Goal: Task Accomplishment & Management: Use online tool/utility

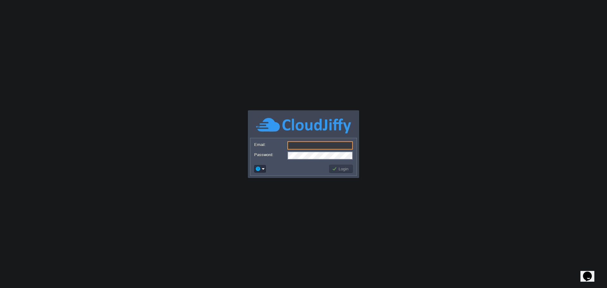
click at [317, 147] on input "Email:" at bounding box center [319, 145] width 65 height 8
type input "[EMAIL_ADDRESS][DOMAIN_NAME]"
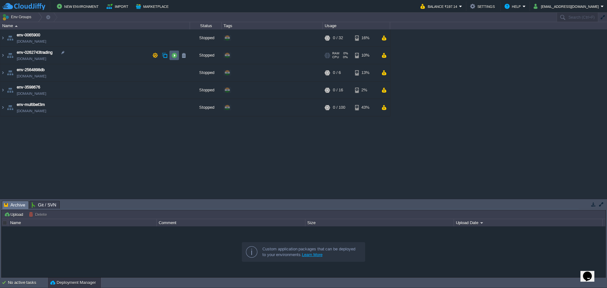
click at [176, 56] on button "button" at bounding box center [174, 55] width 6 height 6
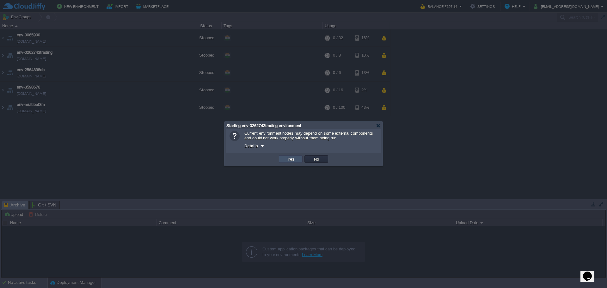
click at [292, 162] on button "Yes" at bounding box center [290, 159] width 11 height 6
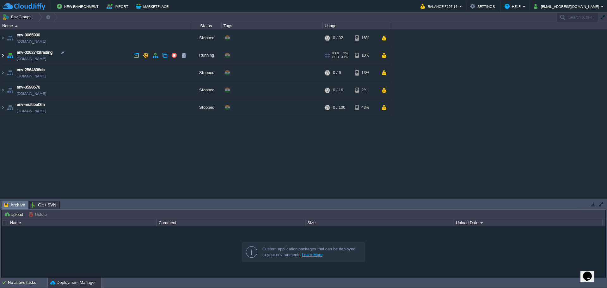
click at [1, 54] on img at bounding box center [2, 55] width 5 height 17
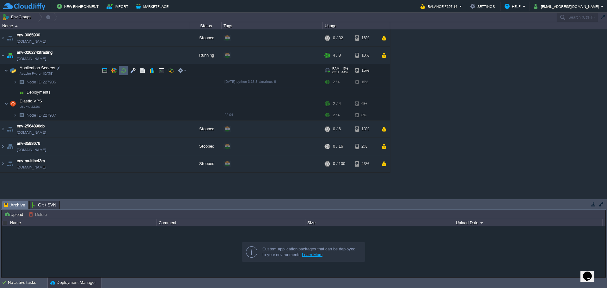
click at [131, 72] on button "button" at bounding box center [133, 71] width 6 height 6
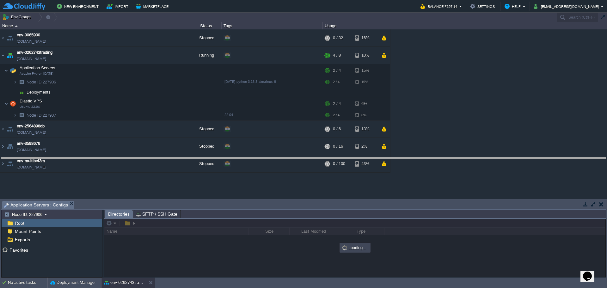
drag, startPoint x: 401, startPoint y: 209, endPoint x: 404, endPoint y: 122, distance: 87.3
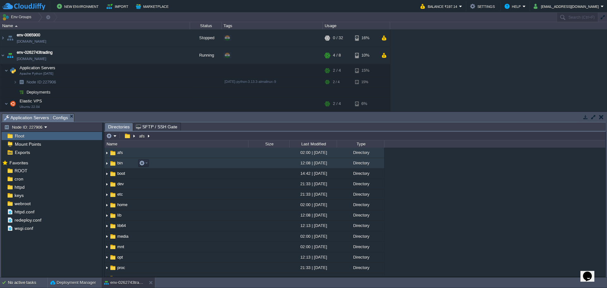
click at [119, 164] on span "bin" at bounding box center [119, 162] width 7 height 5
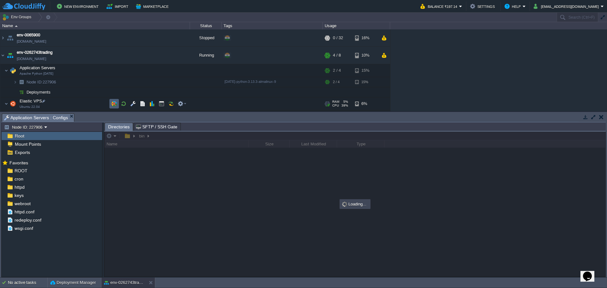
scroll to position [32, 0]
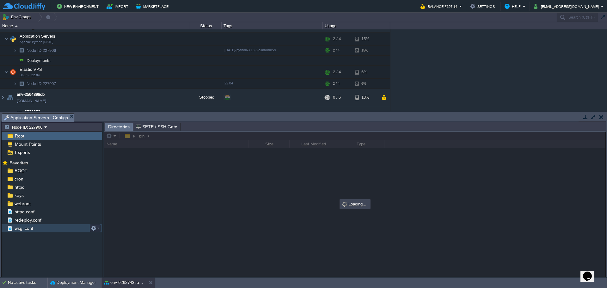
click at [19, 171] on span "ROOT" at bounding box center [20, 171] width 15 height 6
click at [27, 172] on div "ROOT" at bounding box center [52, 171] width 100 height 8
click at [22, 172] on span "ROOT" at bounding box center [20, 171] width 15 height 6
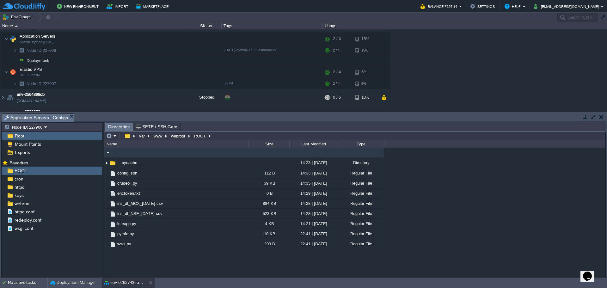
click at [151, 265] on div ".. __pycache__ 14:23 | [DATE] Directory config.json 112 B 14:33 | [DATE] Regula…" at bounding box center [354, 212] width 501 height 129
click at [115, 137] on em at bounding box center [111, 136] width 10 height 6
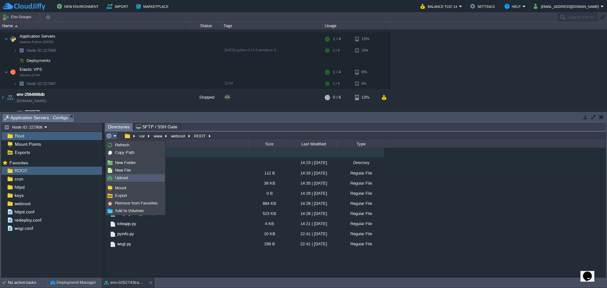
click at [126, 180] on span "Upload" at bounding box center [121, 177] width 13 height 5
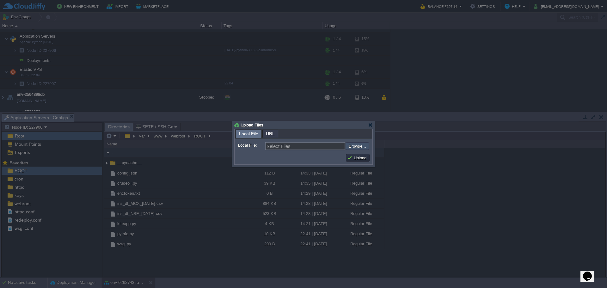
click at [355, 149] on input "file" at bounding box center [329, 146] width 80 height 8
type input "C:\fakepath\oi.py"
type input "oi.py"
click at [361, 161] on td "Upload" at bounding box center [358, 158] width 24 height 8
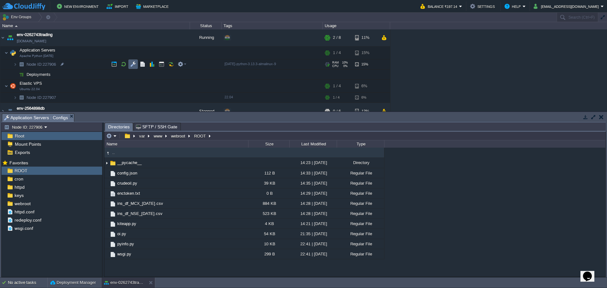
scroll to position [0, 0]
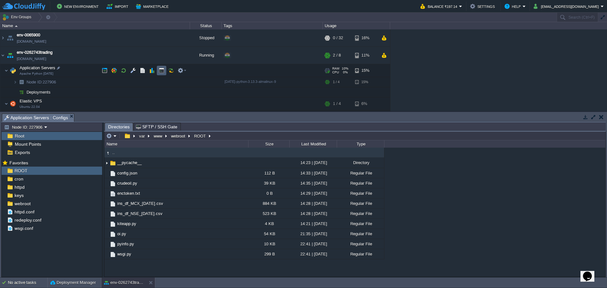
click at [162, 73] on button "button" at bounding box center [162, 71] width 6 height 6
click at [40, 119] on span "Application Servers : Configs" at bounding box center [36, 118] width 64 height 8
type input "/var/www/webroot/ROOT"
click at [232, 136] on input "/var/www/webroot/ROOT" at bounding box center [354, 135] width 501 height 9
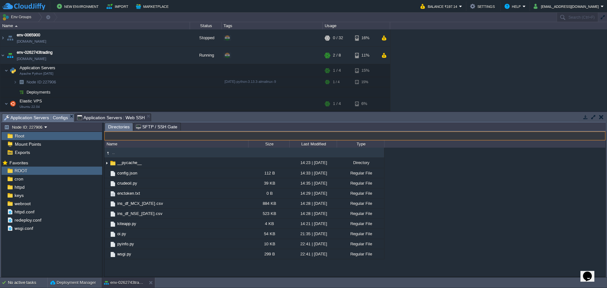
click at [103, 116] on span "Application Servers : Web SSH" at bounding box center [111, 118] width 68 height 8
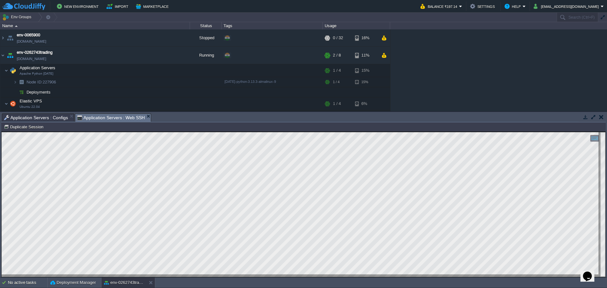
click at [42, 119] on span "Application Servers : Configs" at bounding box center [36, 118] width 64 height 8
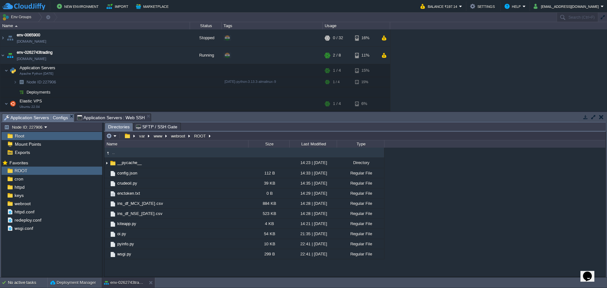
click at [110, 116] on span "Application Servers : Web SSH" at bounding box center [111, 118] width 68 height 8
click at [160, 73] on button "button" at bounding box center [162, 71] width 6 height 6
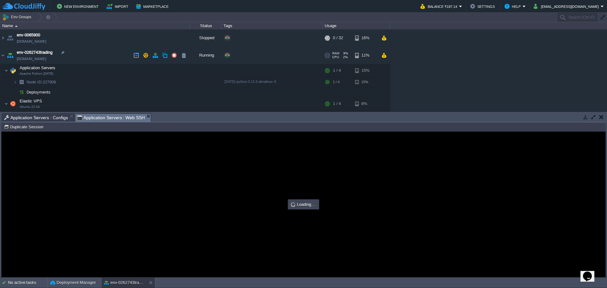
type input "#000000"
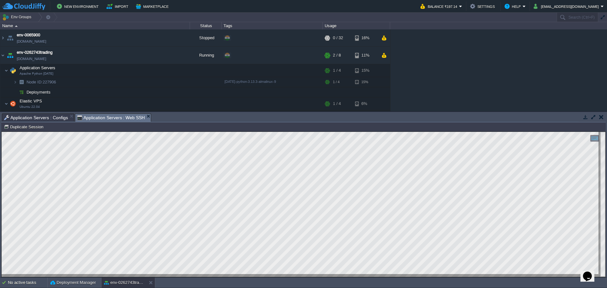
click at [2, 132] on html "Copy: Ctrl + Shift + C Paste: Ctrl + V Settings: Ctrl + Shift + Alt 0" at bounding box center [303, 132] width 603 height 0
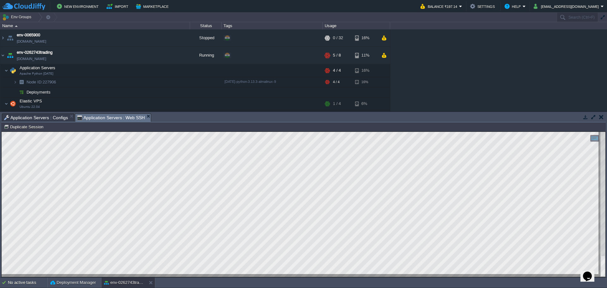
click at [38, 117] on span "Application Servers : Configs" at bounding box center [36, 118] width 64 height 8
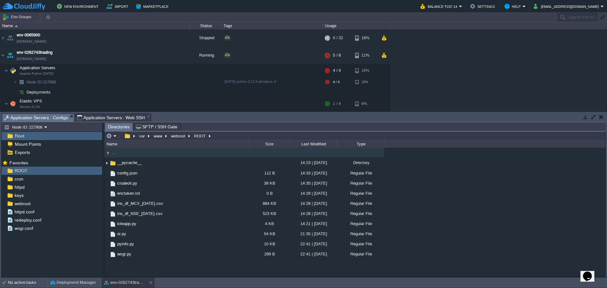
click at [129, 269] on div ".. __pycache__ 14:23 | [DATE] Directory config.json 112 B 14:33 | [DATE] Regula…" at bounding box center [354, 212] width 501 height 129
type input "/var/www/webroot/ROOT"
click at [231, 134] on input "/var/www/webroot/ROOT" at bounding box center [354, 135] width 501 height 9
click at [106, 117] on span "Application Servers : Web SSH" at bounding box center [111, 118] width 68 height 8
click at [50, 117] on span "Application Servers : Configs" at bounding box center [36, 118] width 64 height 8
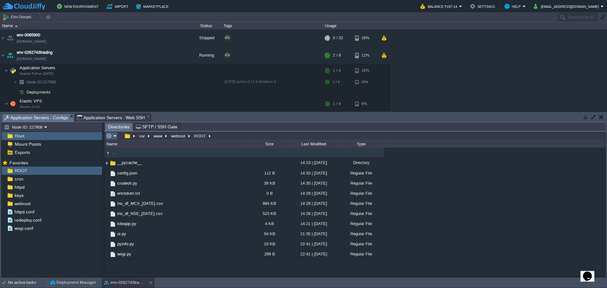
click at [114, 137] on em at bounding box center [111, 136] width 10 height 6
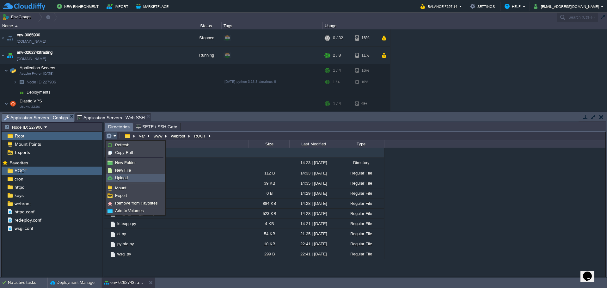
click at [124, 175] on link "Upload" at bounding box center [135, 177] width 58 height 7
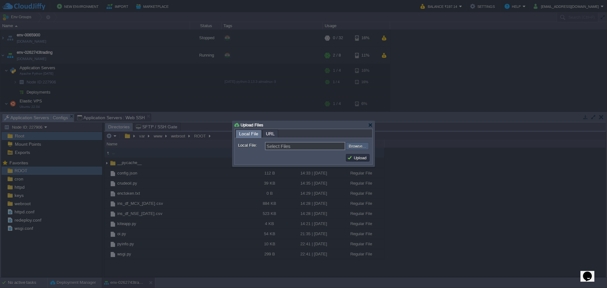
click at [354, 149] on input "file" at bounding box center [329, 146] width 80 height 8
type input "C:\fakepath\trading_signals_BNBUSDT.json"
type input "trading_signals_BNBUSDT.json"
click at [355, 157] on button "Upload" at bounding box center [357, 158] width 21 height 6
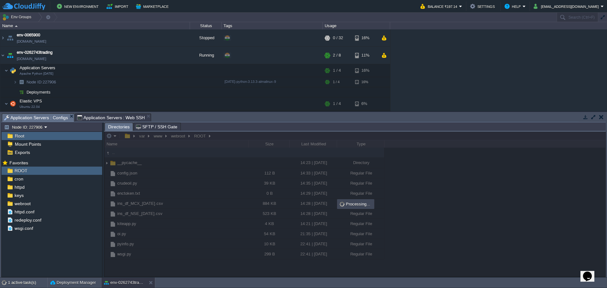
click at [114, 118] on span "Application Servers : Web SSH" at bounding box center [111, 118] width 68 height 8
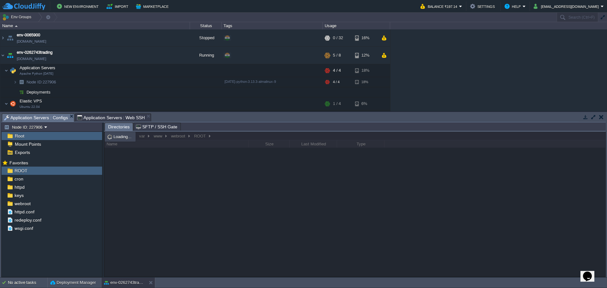
click at [40, 118] on span "Application Servers : Configs" at bounding box center [36, 118] width 64 height 8
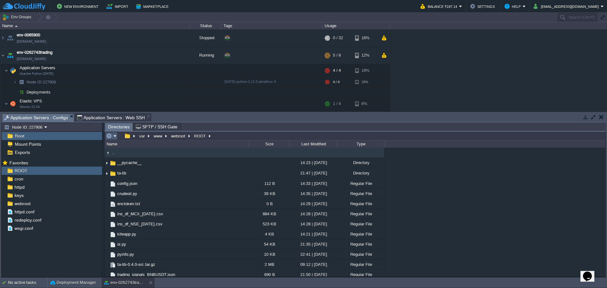
click at [113, 136] on em at bounding box center [111, 136] width 10 height 6
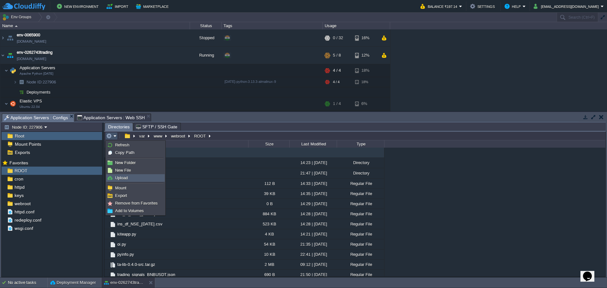
click at [124, 177] on span "Upload" at bounding box center [121, 177] width 13 height 5
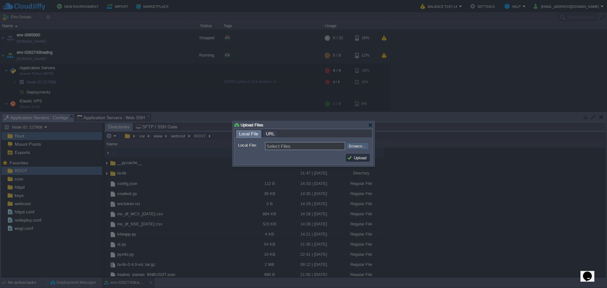
click at [367, 148] on input "file" at bounding box center [329, 146] width 80 height 8
type input "C:\fakepath\.env"
type input ".env"
click at [348, 157] on button "Upload" at bounding box center [357, 158] width 21 height 6
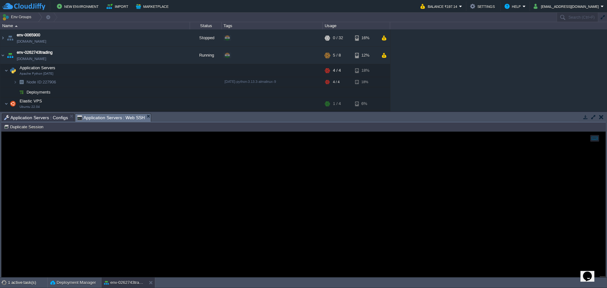
click at [103, 118] on span "Application Servers : Web SSH" at bounding box center [111, 118] width 68 height 8
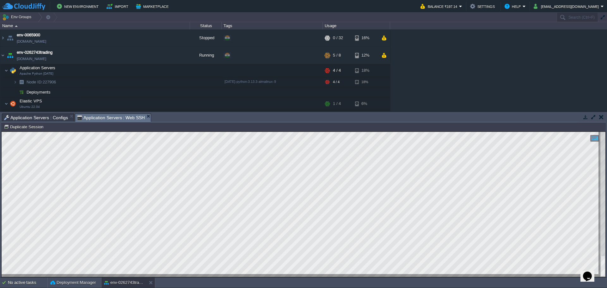
click at [39, 115] on span "Application Servers : Configs" at bounding box center [36, 118] width 64 height 8
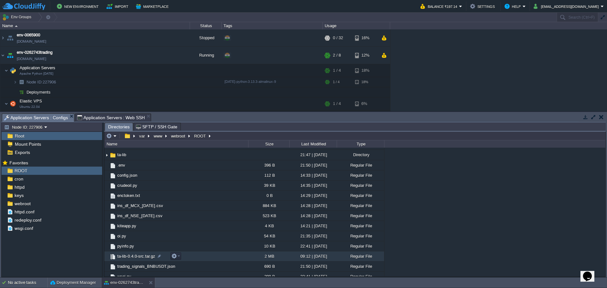
scroll to position [24, 0]
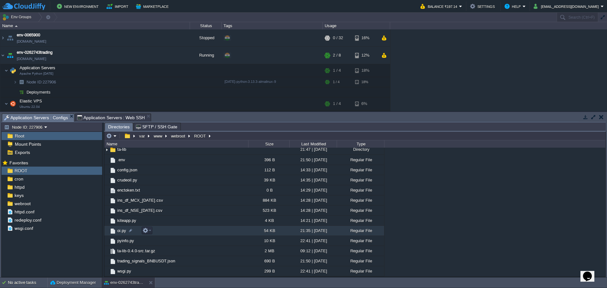
click at [123, 233] on span "oi.py" at bounding box center [121, 230] width 11 height 5
click at [122, 161] on span ".env" at bounding box center [121, 159] width 10 height 5
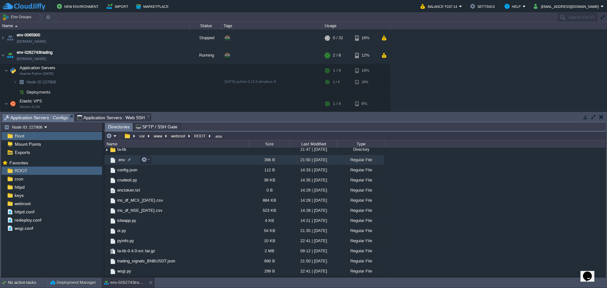
click at [122, 161] on span ".env" at bounding box center [121, 159] width 10 height 5
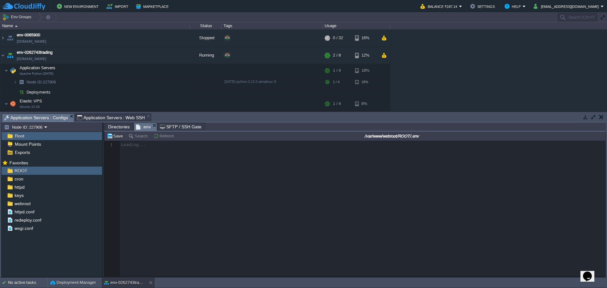
click at [108, 117] on span "Application Servers : Web SSH" at bounding box center [111, 118] width 68 height 8
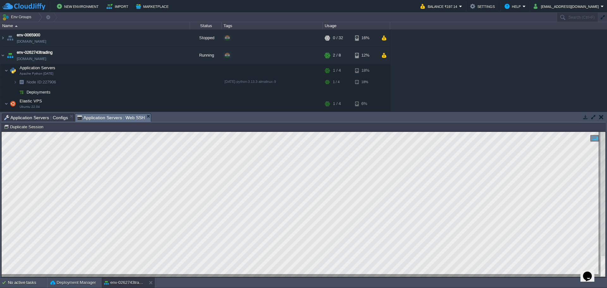
click at [38, 119] on span "Application Servers : Configs" at bounding box center [36, 118] width 64 height 8
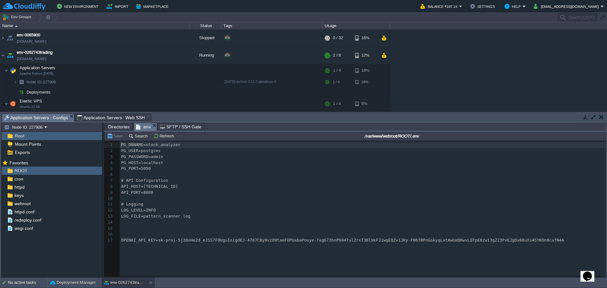
scroll to position [2, 0]
click at [119, 126] on span "Directories" at bounding box center [118, 127] width 21 height 8
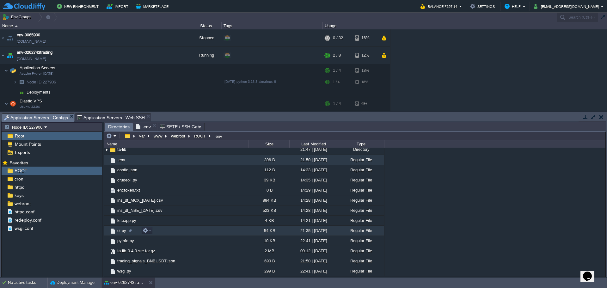
click at [122, 231] on span "oi.py" at bounding box center [121, 230] width 11 height 5
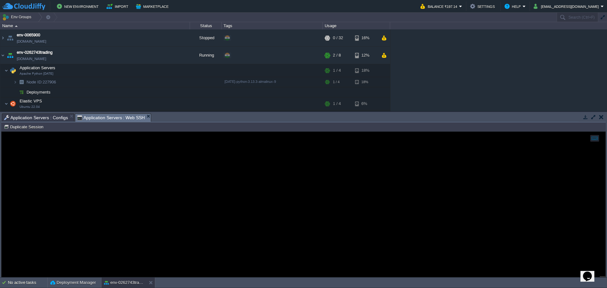
click at [108, 118] on span "Application Servers : Web SSH" at bounding box center [111, 118] width 68 height 8
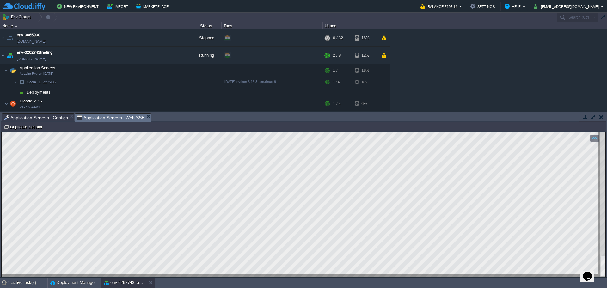
click at [49, 116] on span "Application Servers : Configs" at bounding box center [36, 118] width 64 height 8
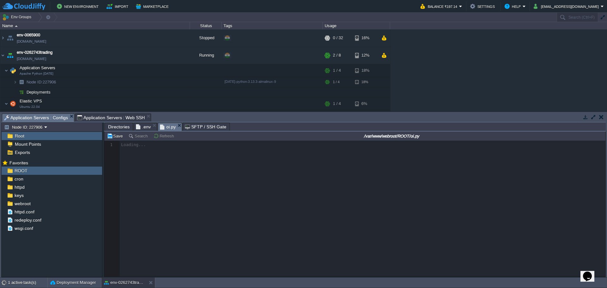
click at [237, 218] on div at bounding box center [354, 209] width 501 height 136
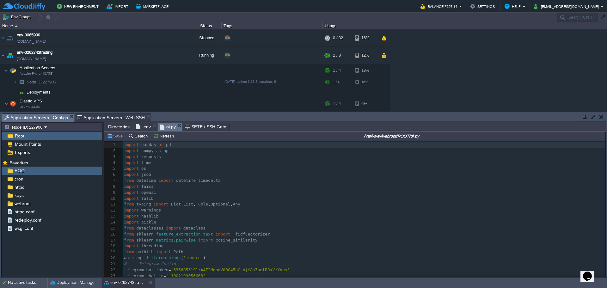
click at [277, 181] on pre "from datetime import datetime , timedelta" at bounding box center [364, 181] width 482 height 6
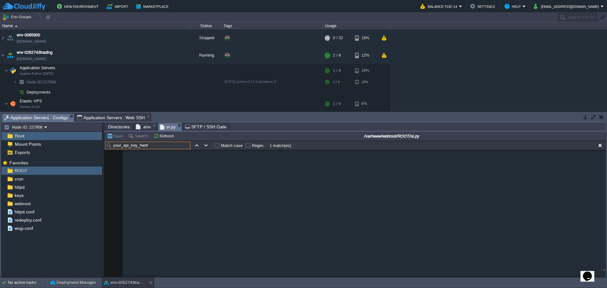
scroll to position [6406, 0]
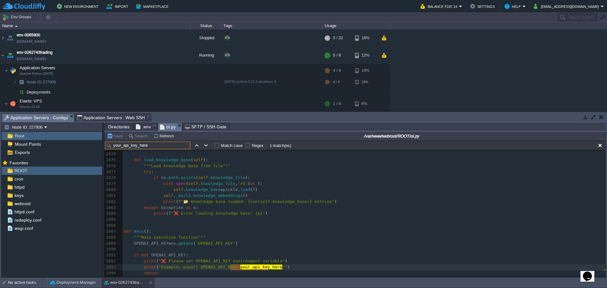
type input "your_api_key_here"
click at [172, 245] on div "x 1063 1064 return status 1065 1066 def save_knowledge_base ( self ): 1067 """S…" at bounding box center [364, 211] width 482 height 250
type textarea "os"
click at [437, 230] on pre "def main ():" at bounding box center [364, 231] width 482 height 6
click at [165, 232] on pre "def main (): os" at bounding box center [364, 231] width 482 height 6
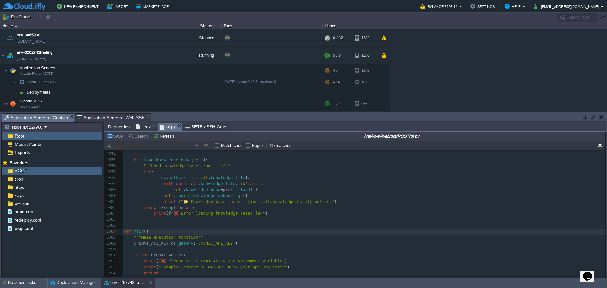
click at [144, 149] on input "text" at bounding box center [147, 146] width 85 height 8
paste input "os"
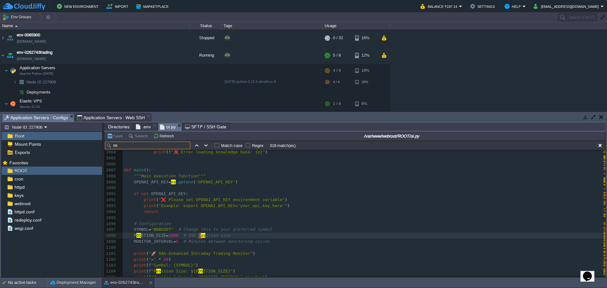
scroll to position [6498, 0]
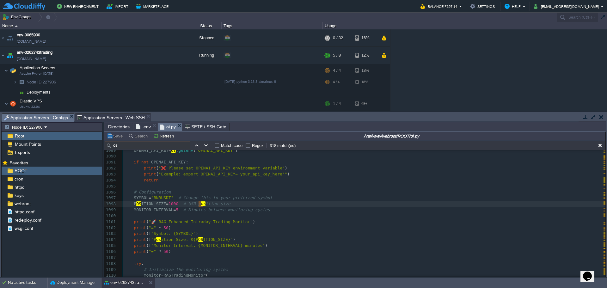
type input "os"
click at [196, 224] on div "xxxxxxxxxx 'stop_l os s' : analysis . get ( 'entry_price' , current_price ) * (…" at bounding box center [364, 171] width 482 height 357
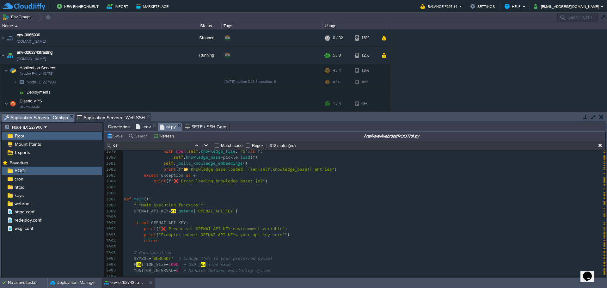
scroll to position [6436, 0]
click at [140, 126] on span ".env" at bounding box center [143, 127] width 15 height 8
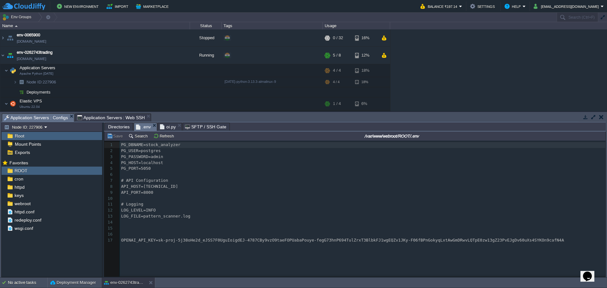
click at [155, 240] on span "OPENAI_API_KEY=sk-proj-5j38oHe2d_eJSS7F0UguIoigdEJ-4787CBy9vzO9taeFOPUabaPouye-…" at bounding box center [342, 240] width 443 height 5
type textarea "OPENAI_API_KEY=sk-proj-5j38oHe2d_eJSS7F0UguIoigdEJ-4787CBy9vzO9taeFOPUabaPouye-…"
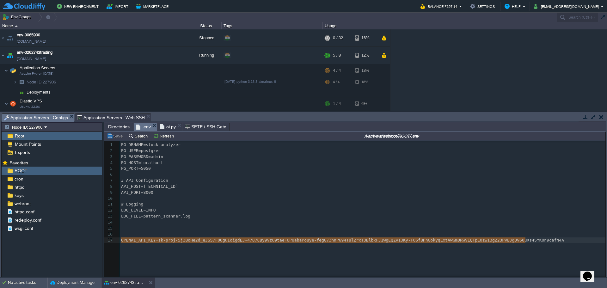
click at [168, 130] on span "oi.py" at bounding box center [168, 127] width 16 height 8
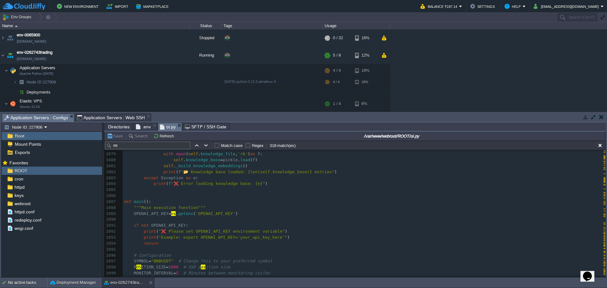
click at [199, 207] on div "xxxxxxxxxx 'stop_l os s' : analysis . get ( 'entry_price' , current_price ) * (…" at bounding box center [364, 234] width 482 height 357
paste textarea "OPENAI_API_KEY"
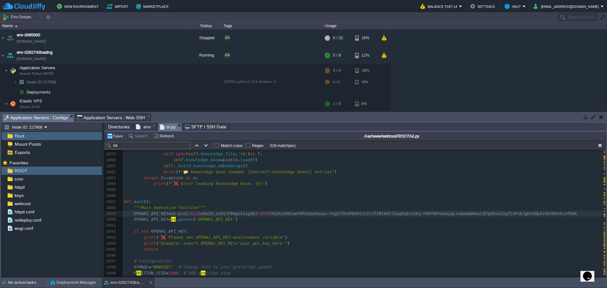
click at [148, 220] on div "xxxxxxxxxx 'stop_l os s' : analysis . get ( 'entry_price' , current_price ) * (…" at bounding box center [364, 237] width 482 height 363
type textarea "OPENAI_API_KEY"
click at [134, 220] on span "OPENAI_API_KEY" at bounding box center [151, 219] width 35 height 5
type textarea "#"
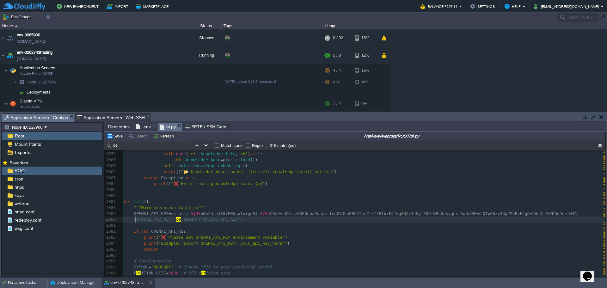
click at [235, 201] on pre "def main ():" at bounding box center [364, 202] width 482 height 6
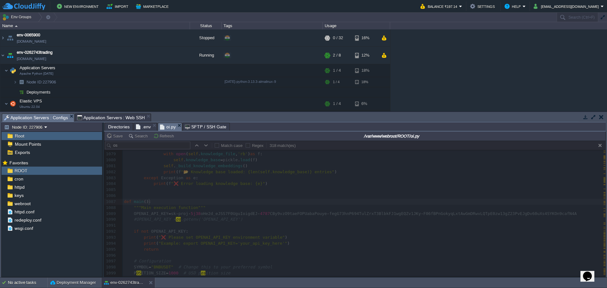
click at [94, 117] on span "Application Servers : Web SSH" at bounding box center [111, 118] width 68 height 8
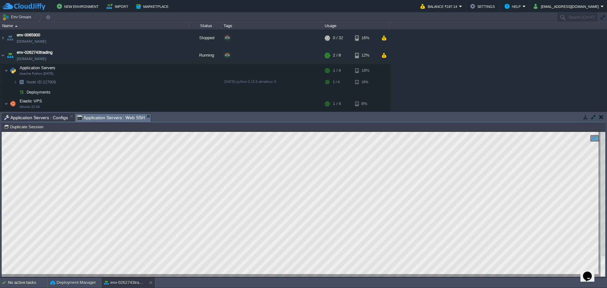
drag, startPoint x: 49, startPoint y: 119, endPoint x: 121, endPoint y: 204, distance: 111.4
click at [49, 119] on span "Application Servers : Configs" at bounding box center [36, 118] width 64 height 8
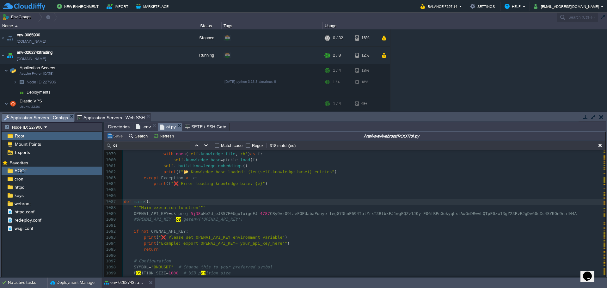
click at [145, 130] on span ".env" at bounding box center [143, 127] width 15 height 8
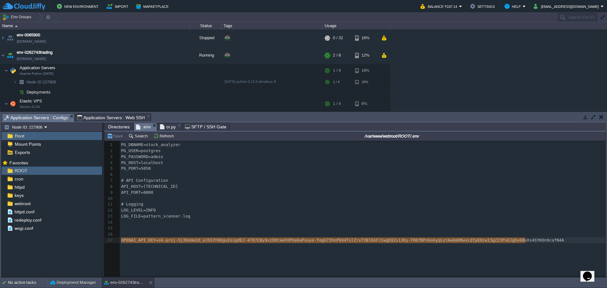
click at [168, 130] on span "oi.py" at bounding box center [168, 127] width 16 height 8
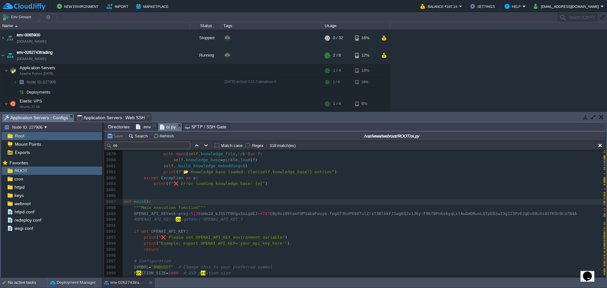
click at [113, 115] on span "Application Servers : Web SSH" at bounding box center [111, 118] width 68 height 8
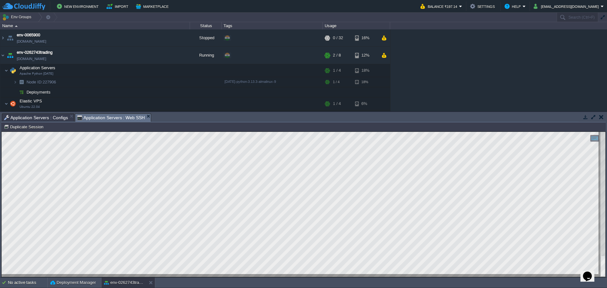
click at [29, 116] on span "Application Servers : Configs" at bounding box center [36, 118] width 64 height 8
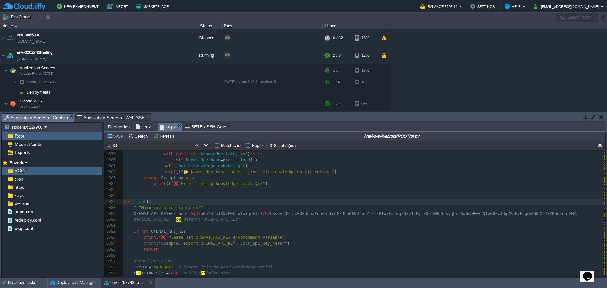
drag, startPoint x: 203, startPoint y: 188, endPoint x: 204, endPoint y: 179, distance: 9.6
click at [203, 188] on pre "​" at bounding box center [364, 190] width 482 height 6
click at [105, 121] on span "Application Servers : Web SSH" at bounding box center [111, 118] width 68 height 8
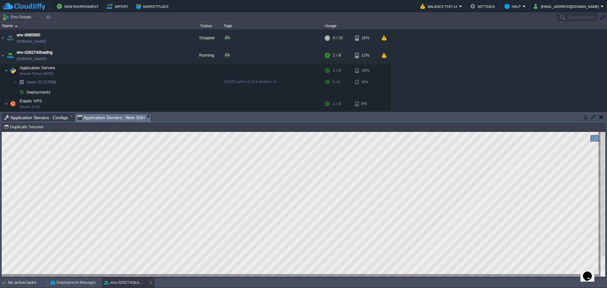
click at [47, 120] on span "Application Servers : Configs" at bounding box center [36, 118] width 64 height 8
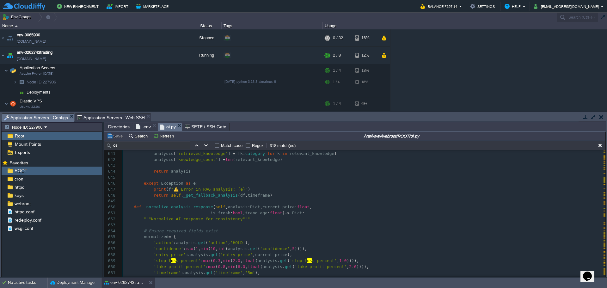
scroll to position [3699, 0]
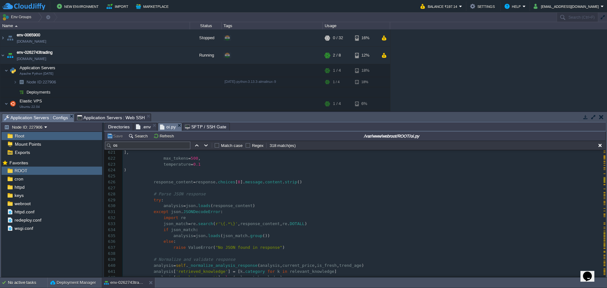
click at [169, 213] on div "xxxxxxxxxx ​ 611 "session_suitable": {str(market_conditions['session_active']).…" at bounding box center [364, 212] width 482 height 244
click at [192, 209] on div "xxxxxxxxxx ​ 611 "session_suitable": {str(market_conditions['session_active']).…" at bounding box center [364, 212] width 482 height 244
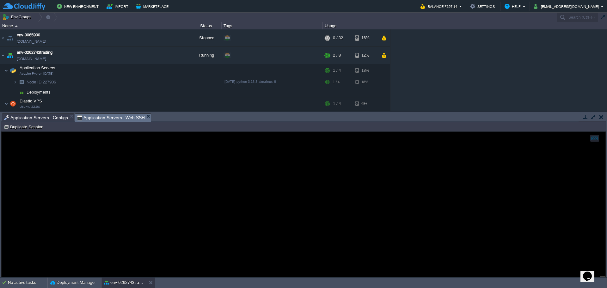
click at [97, 120] on span "Application Servers : Web SSH" at bounding box center [111, 118] width 68 height 8
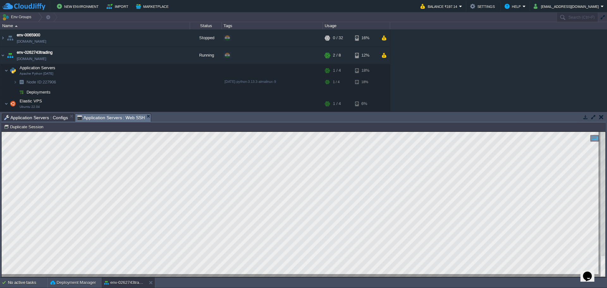
click at [47, 119] on span "Application Servers : Configs" at bounding box center [36, 118] width 64 height 8
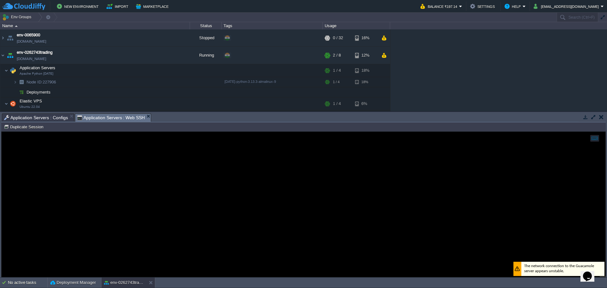
click at [100, 120] on span "Application Servers : Web SSH" at bounding box center [111, 118] width 68 height 8
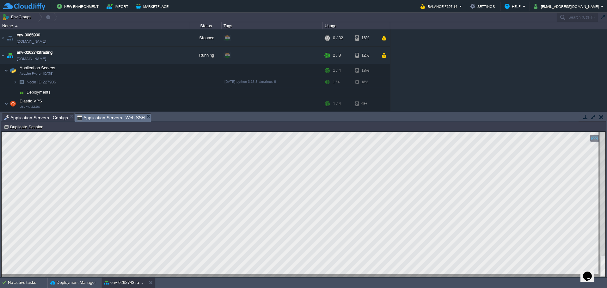
click at [37, 116] on span "Application Servers : Configs" at bounding box center [36, 118] width 64 height 8
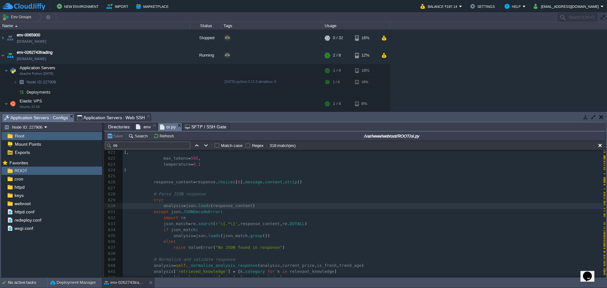
scroll to position [0, 0]
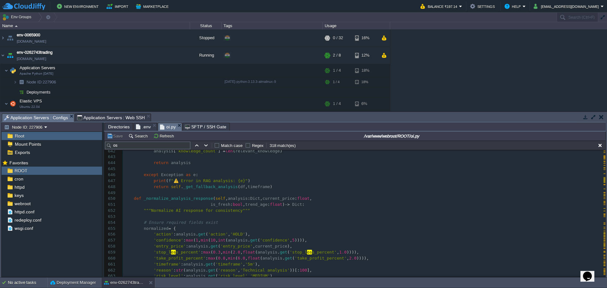
click at [274, 216] on pre at bounding box center [364, 217] width 482 height 6
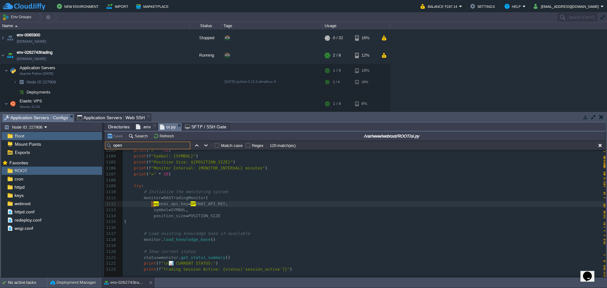
type input "open"
type textarea "openai_api_key"
paste input "OPENAI_API_KEY"
paste input "text"
type input "OPENAI_API_KEY"
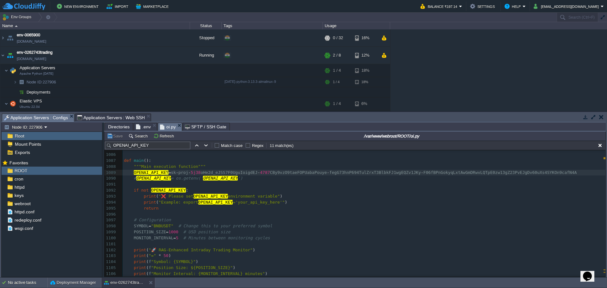
type textarea """
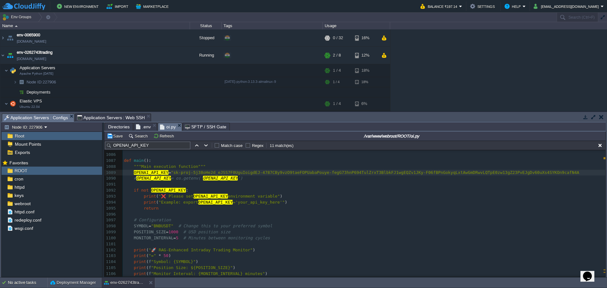
click at [546, 173] on pre "OPENAI_API_KEY = "[ENCRYPTION_KEY]" at bounding box center [364, 173] width 482 height 6
type textarea "OPENAI_API_KEY="[ENCRYPTION_KEY]""
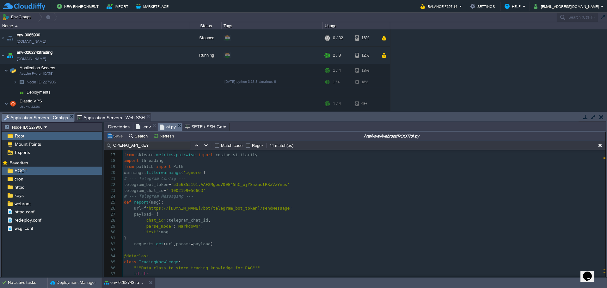
click at [215, 191] on pre "telegram_chat_id = '-1002199056663'" at bounding box center [364, 191] width 482 height 6
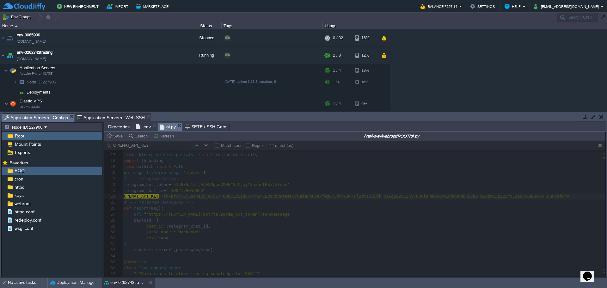
click at [111, 117] on span "Application Servers : Web SSH" at bounding box center [111, 118] width 68 height 8
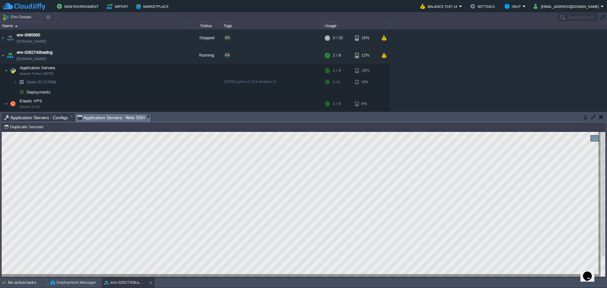
click at [40, 120] on span "Application Servers : Configs" at bounding box center [36, 118] width 64 height 8
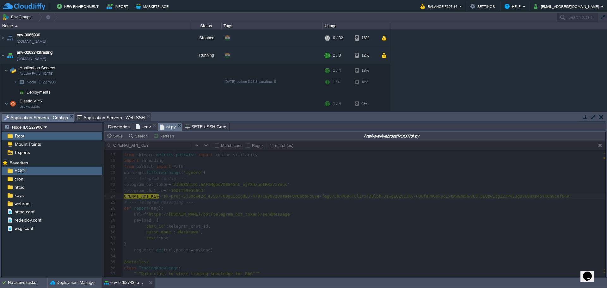
click at [94, 118] on span "Application Servers : Web SSH" at bounding box center [111, 118] width 68 height 8
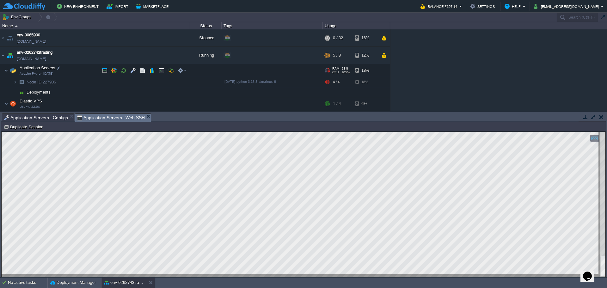
click at [4, 71] on span at bounding box center [2, 70] width 4 height 5
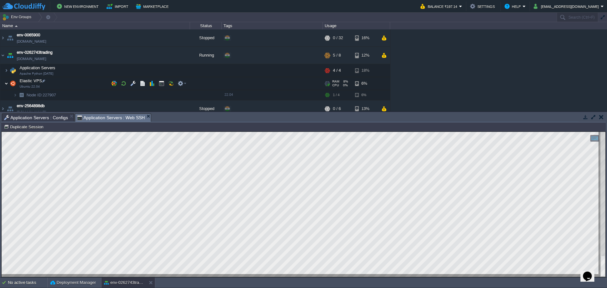
click at [6, 83] on img at bounding box center [6, 83] width 4 height 13
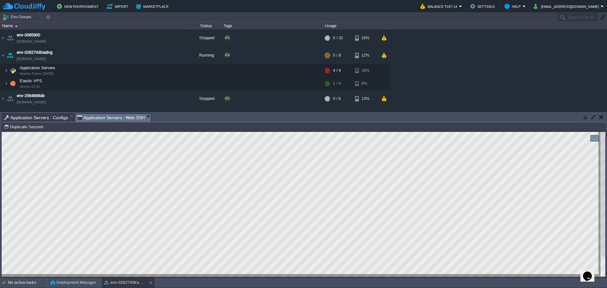
click at [44, 120] on span "Application Servers : Configs" at bounding box center [36, 118] width 64 height 8
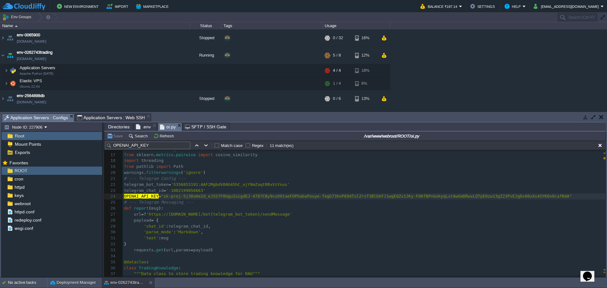
click at [113, 128] on span "Directories" at bounding box center [118, 127] width 21 height 8
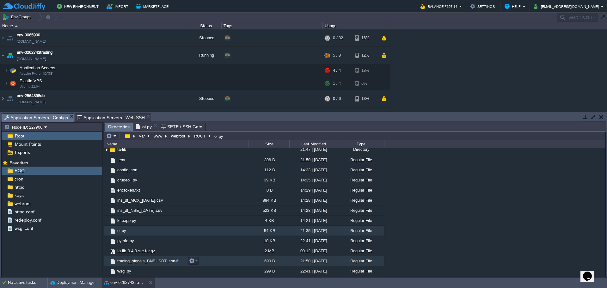
click at [142, 262] on span "trading_signals_BNBUSDT.json" at bounding box center [146, 260] width 60 height 5
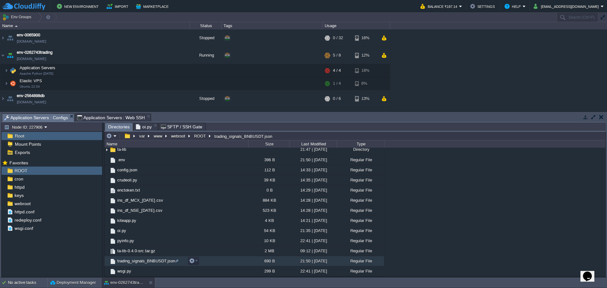
click at [142, 262] on span "trading_signals_BNBUSDT.json" at bounding box center [146, 260] width 60 height 5
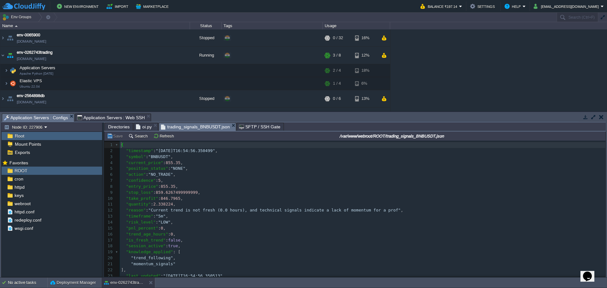
scroll to position [2, 0]
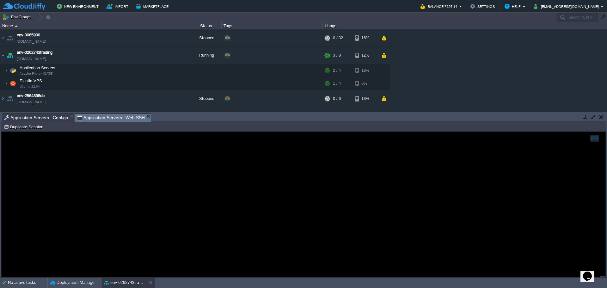
click at [108, 115] on span "Application Servers : Web SSH" at bounding box center [111, 118] width 68 height 8
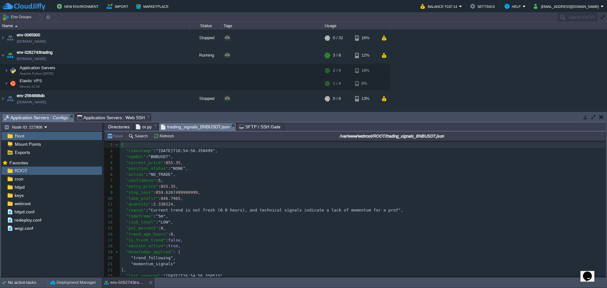
click at [49, 121] on span "Application Servers : Configs" at bounding box center [36, 118] width 64 height 8
click at [298, 219] on pre ""timeframe" : "5m" ," at bounding box center [362, 216] width 485 height 6
click at [140, 129] on span "oi.py" at bounding box center [144, 127] width 16 height 8
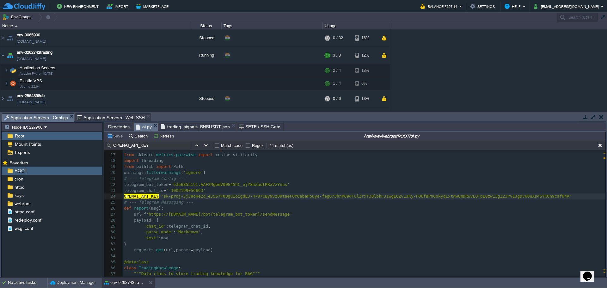
click at [249, 192] on pre "telegram_chat_id = '-1002199056663'" at bounding box center [364, 191] width 482 height 6
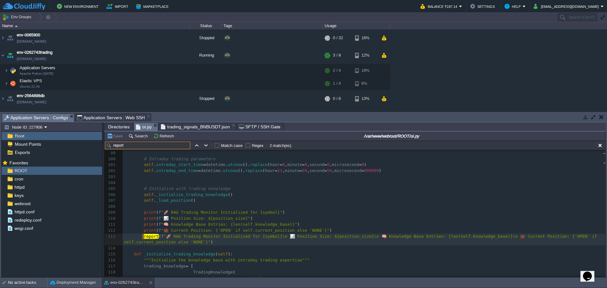
scroll to position [585, 0]
type input "report"
click at [285, 205] on pre at bounding box center [364, 206] width 482 height 6
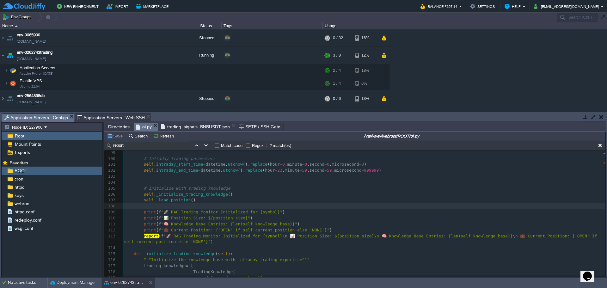
click at [106, 116] on span "Application Servers : Web SSH" at bounding box center [111, 118] width 68 height 8
